Goal: Download file/media

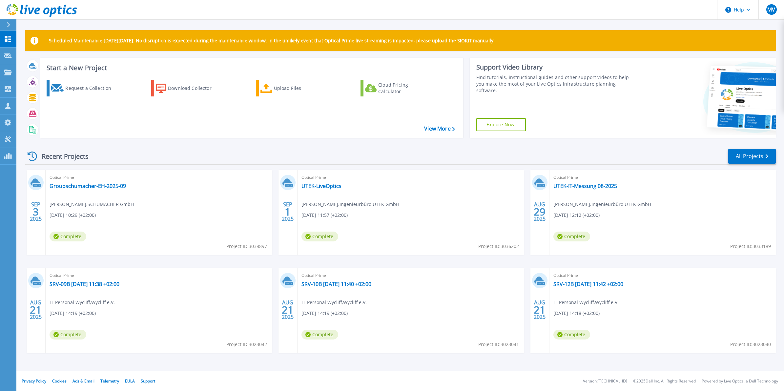
click at [9, 25] on icon at bounding box center [8, 24] width 3 height 5
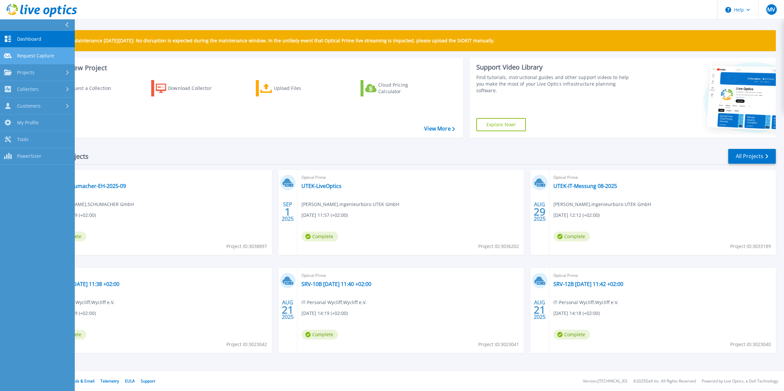
click at [37, 54] on span "Request Capture" at bounding box center [35, 56] width 37 height 6
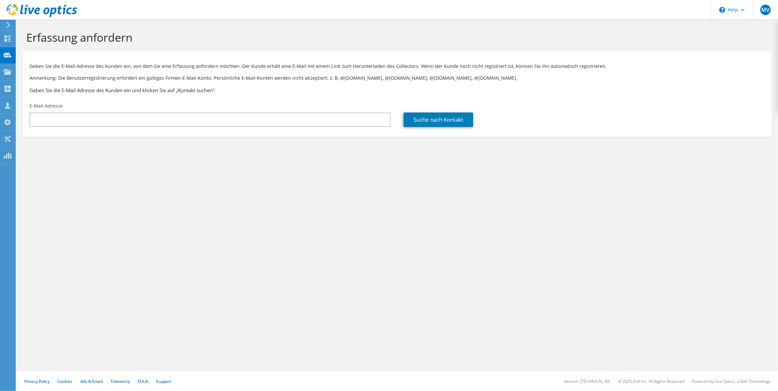
click at [10, 22] on icon at bounding box center [8, 25] width 5 height 6
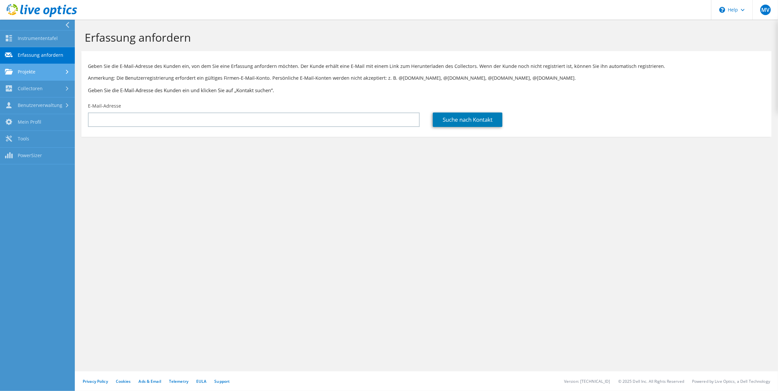
click at [29, 74] on link "Projekte" at bounding box center [37, 72] width 75 height 17
drag, startPoint x: 368, startPoint y: 185, endPoint x: 366, endPoint y: 175, distance: 11.0
click at [368, 183] on div "Erfassung anfordern Geben Sie die E-Mail-Adresse des Kunden ein, von dem Sie ei…" at bounding box center [426, 205] width 703 height 371
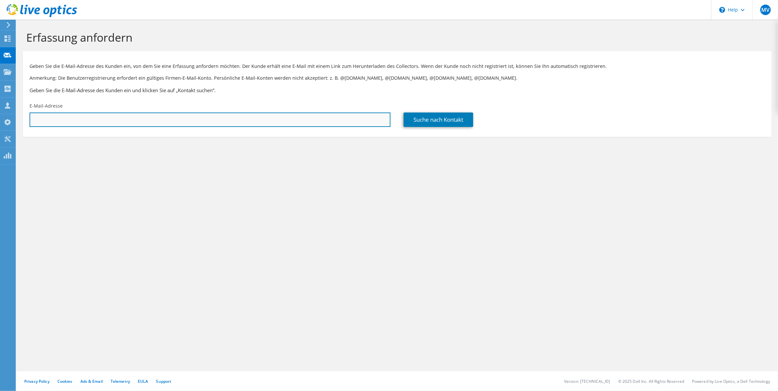
click at [350, 118] on input "text" at bounding box center [210, 120] width 361 height 14
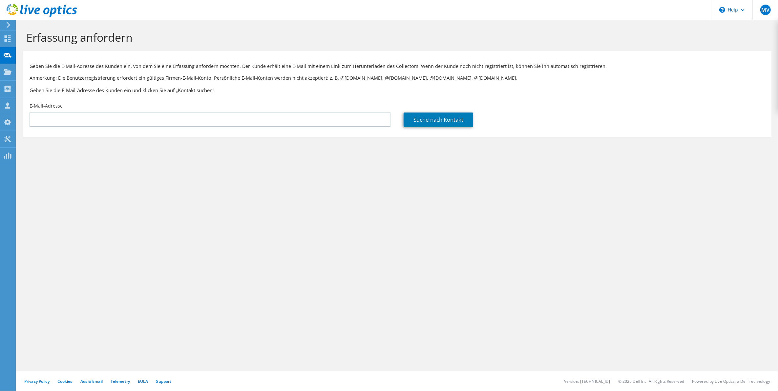
click at [190, 127] on div "E-Mail-Adresse" at bounding box center [210, 114] width 374 height 31
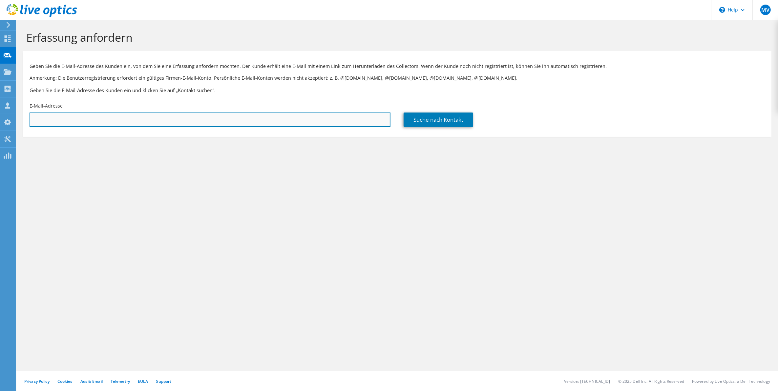
click at [192, 122] on input "text" at bounding box center [210, 120] width 361 height 14
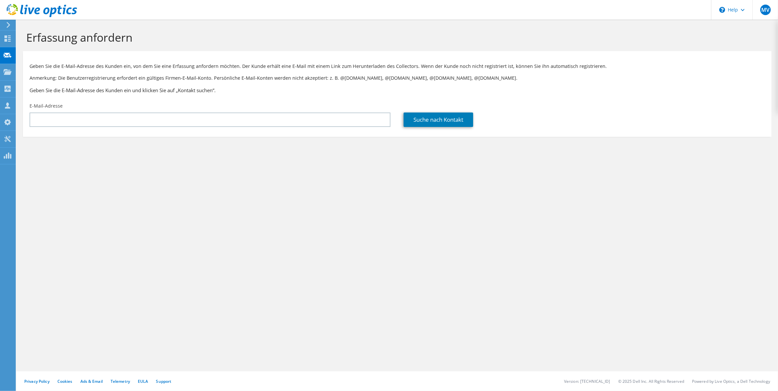
click at [6, 24] on icon at bounding box center [8, 25] width 5 height 6
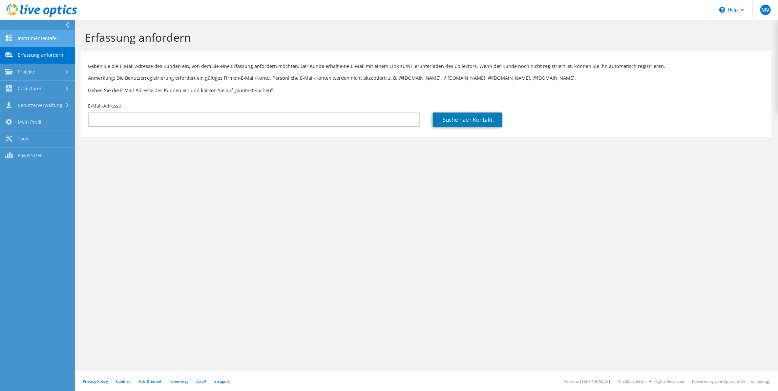
click at [34, 38] on link "Instrumententafel" at bounding box center [37, 39] width 75 height 17
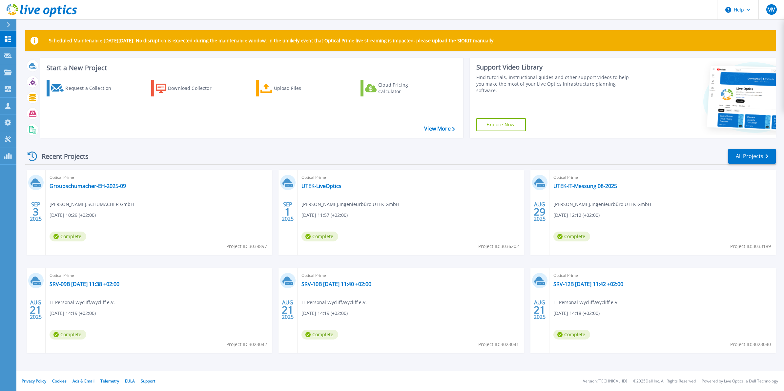
click at [377, 161] on div "Recent Projects All Projects" at bounding box center [400, 156] width 751 height 16
click at [202, 84] on div "Download Collector" at bounding box center [194, 88] width 52 height 13
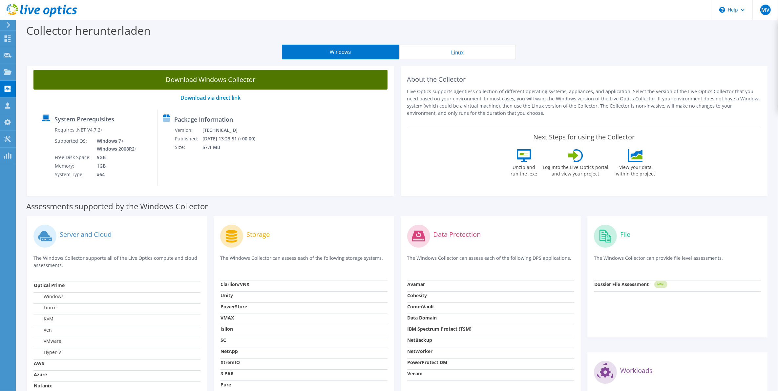
click at [184, 76] on link "Download Windows Collector" at bounding box center [210, 80] width 354 height 20
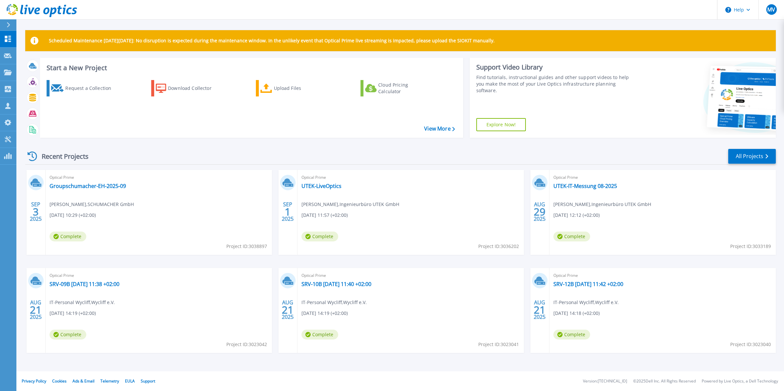
click at [261, 148] on div "Recent Projects All Projects" at bounding box center [400, 156] width 751 height 16
click at [8, 36] on icon at bounding box center [8, 39] width 8 height 6
click at [315, 154] on div "Recent Projects All Projects" at bounding box center [400, 156] width 751 height 16
click at [225, 144] on div "Recent Projects All Projects 0 % [DATE] Optical Prime Stauf IT Messung 09-2025 …" at bounding box center [400, 257] width 751 height 228
click at [273, 174] on div "0 % [DATE] Optical Prime Stauf IT Messung 09-2025 [PERSON_NAME] , Hees IT-Syste…" at bounding box center [398, 268] width 756 height 196
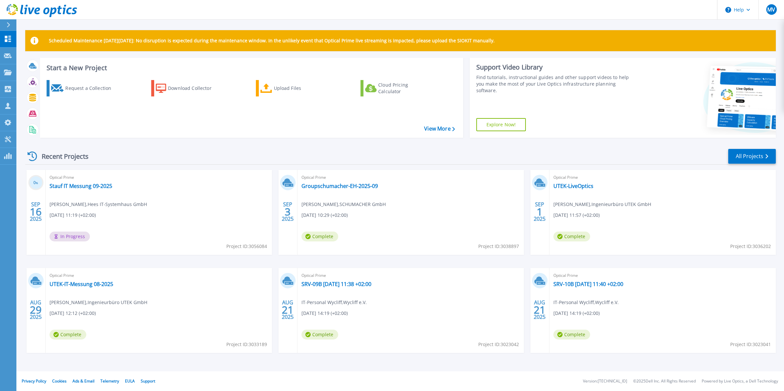
click at [271, 168] on div "Recent Projects All Projects 0 % [DATE] Optical Prime Stauf IT Messung 09-2025 …" at bounding box center [400, 257] width 751 height 228
click at [249, 150] on div "Recent Projects All Projects" at bounding box center [400, 156] width 751 height 16
click at [265, 155] on div "Recent Projects All Projects" at bounding box center [400, 156] width 751 height 16
click at [250, 157] on div "Recent Projects All Projects" at bounding box center [400, 156] width 751 height 16
click at [250, 154] on div "Recent Projects All Projects" at bounding box center [400, 156] width 751 height 16
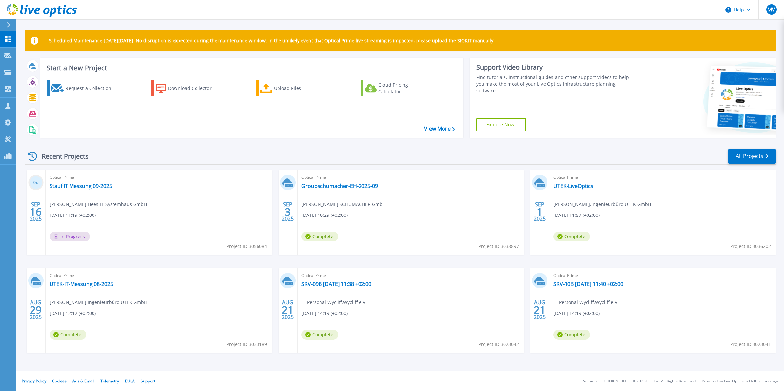
click at [252, 149] on div "Recent Projects All Projects" at bounding box center [400, 156] width 751 height 16
click at [199, 142] on div "Start a New Project Request a Collection Download Collector Upload Files Cloud …" at bounding box center [400, 100] width 751 height 85
click at [71, 187] on link "Stauf IT Messung 09-2025" at bounding box center [81, 186] width 63 height 7
